Goal: Task Accomplishment & Management: Use online tool/utility

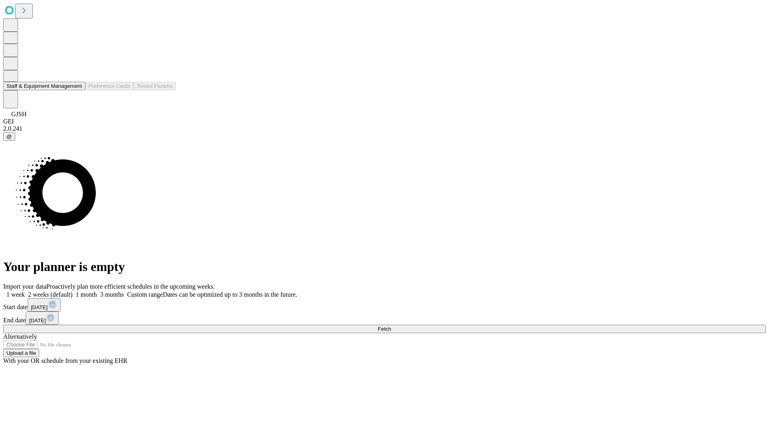
click at [77, 90] on button "Staff & Equipment Management" at bounding box center [44, 86] width 82 height 8
